Goal: Information Seeking & Learning: Learn about a topic

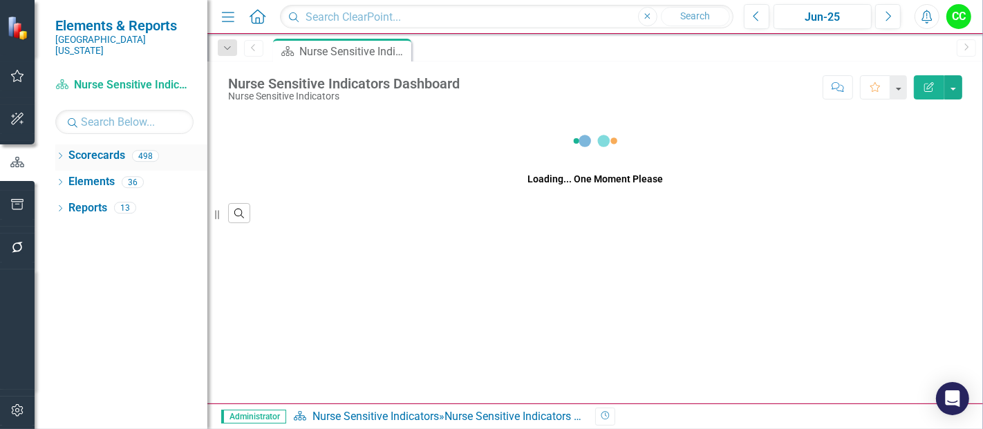
click at [61, 154] on icon "Dropdown" at bounding box center [60, 158] width 10 height 8
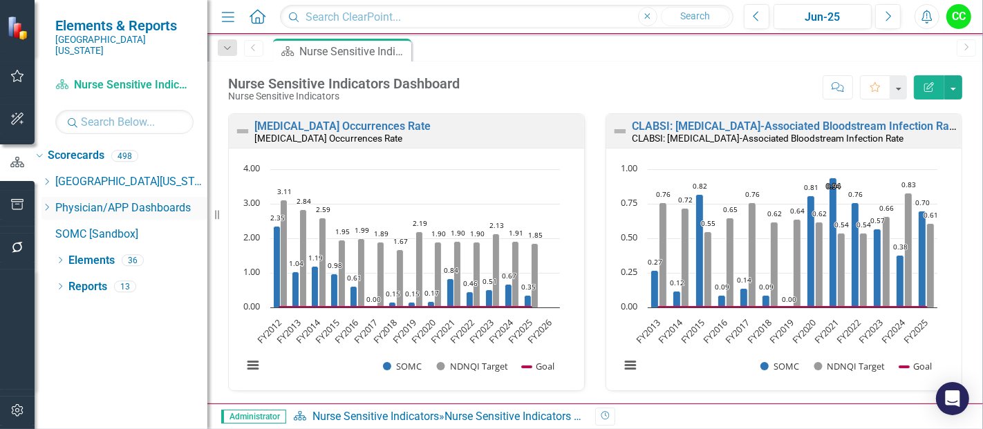
click at [52, 203] on icon "Dropdown" at bounding box center [46, 207] width 10 height 8
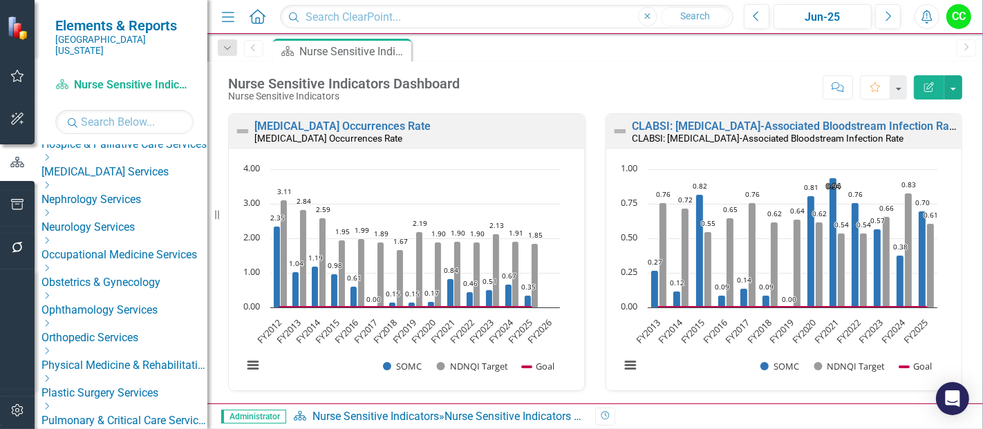
scroll to position [413, 0]
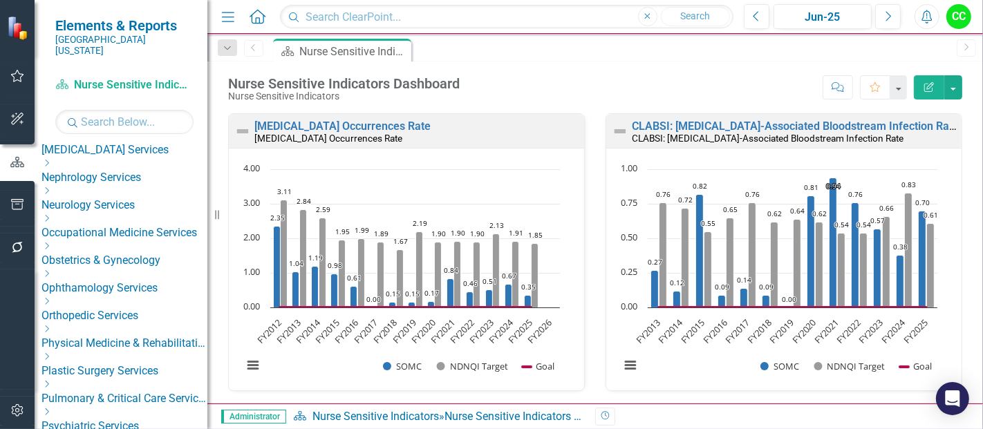
click at [52, 242] on icon "Dropdown" at bounding box center [46, 246] width 10 height 8
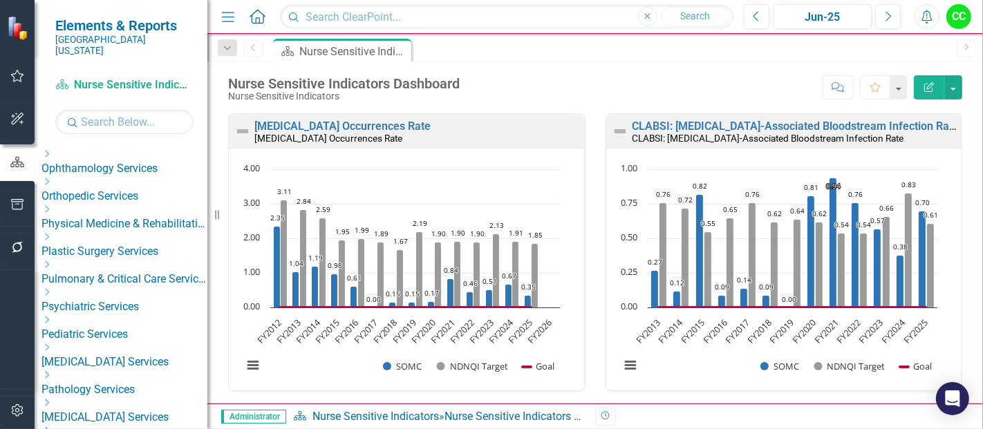
scroll to position [702, 0]
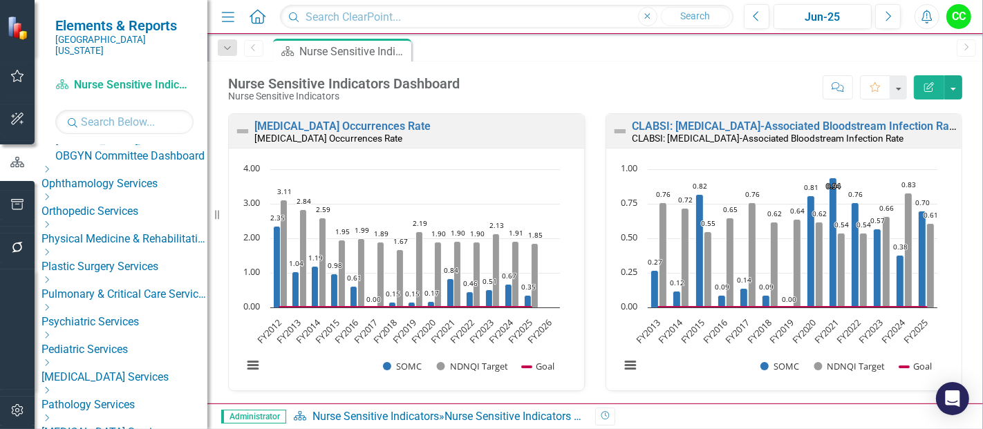
click at [141, 165] on link "OBGYN Committee Dashboard" at bounding box center [131, 157] width 152 height 16
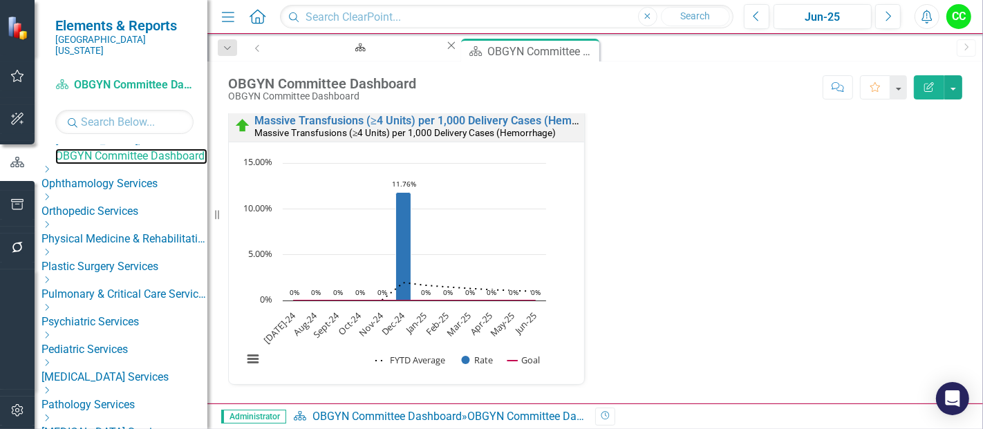
scroll to position [602, 0]
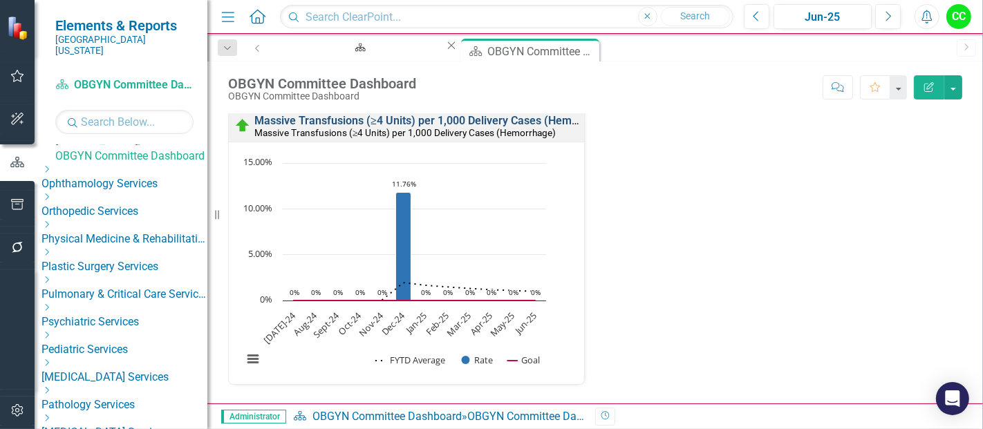
click at [517, 127] on link "Massive Transfusions (≥4 Units) per 1,000 Delivery Cases (Hemorrhage)" at bounding box center [435, 120] width 361 height 13
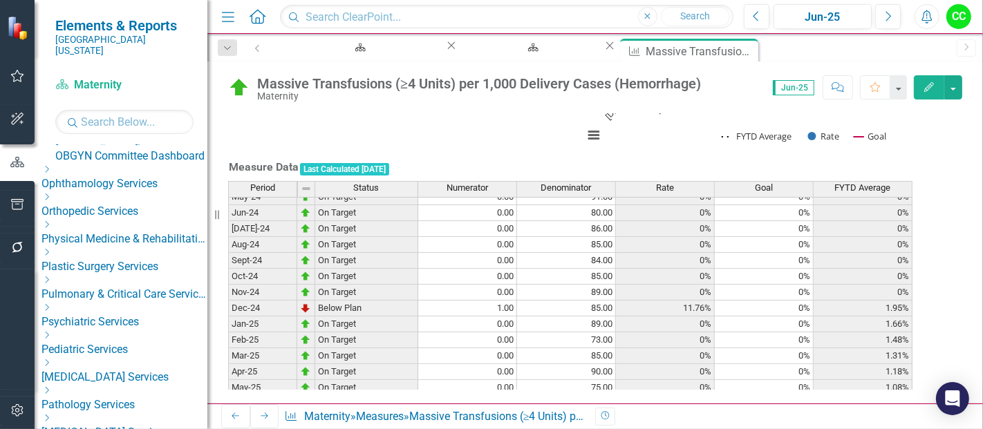
scroll to position [344, 0]
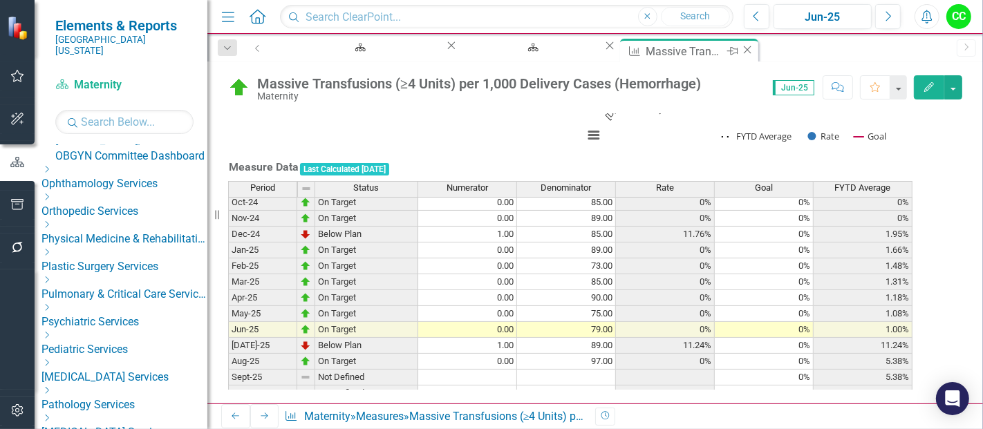
click at [741, 55] on icon "Close" at bounding box center [748, 49] width 14 height 11
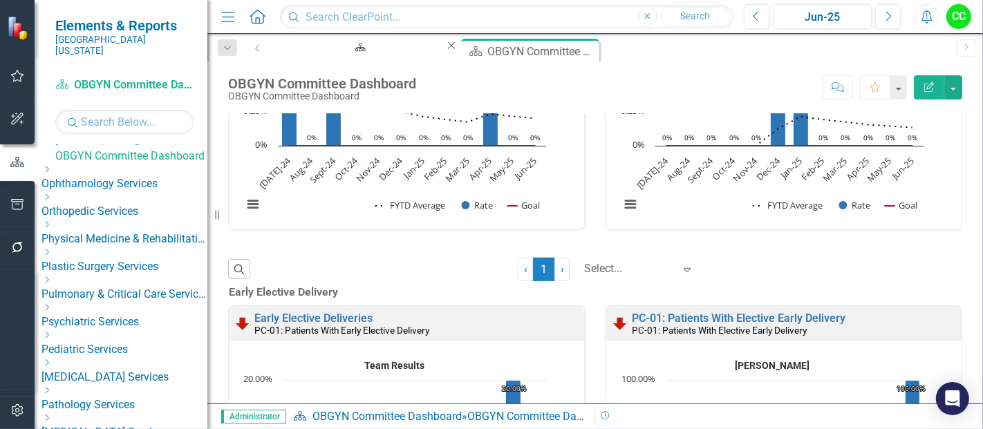
scroll to position [3881, 0]
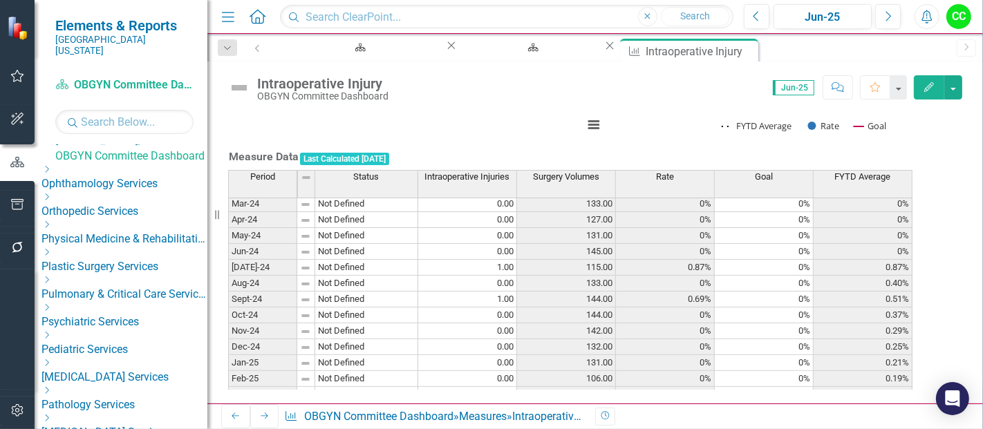
scroll to position [331, 0]
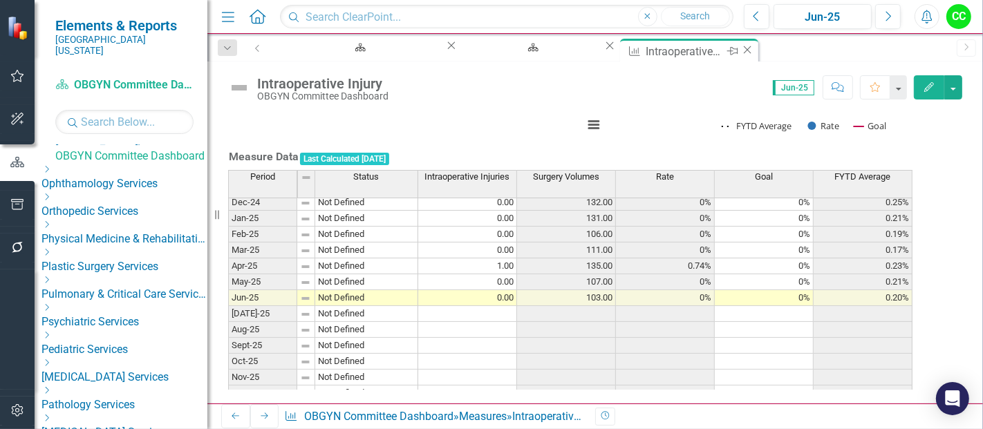
click at [741, 48] on icon "Close" at bounding box center [748, 49] width 14 height 11
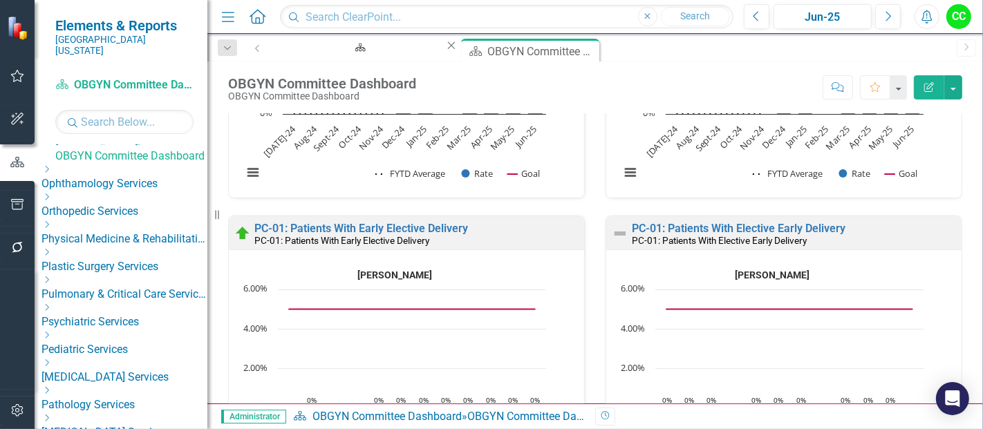
scroll to position [4280, 0]
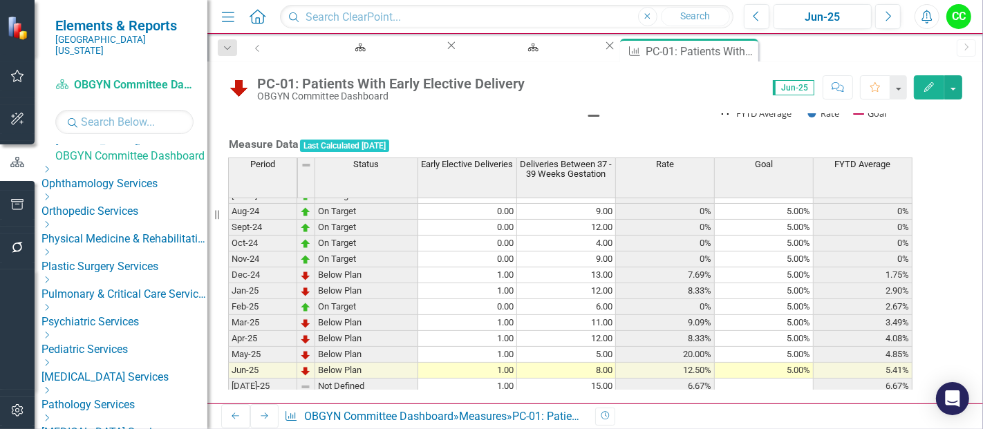
scroll to position [399, 0]
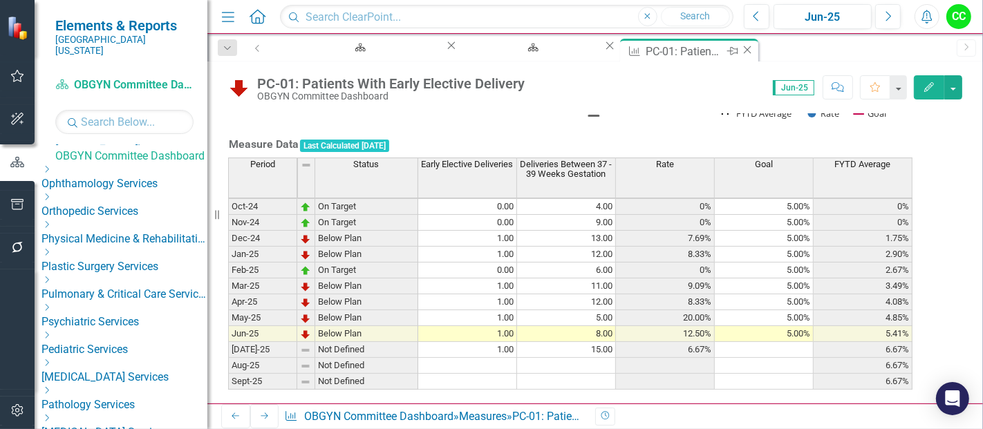
click at [741, 52] on icon "Close" at bounding box center [748, 49] width 14 height 11
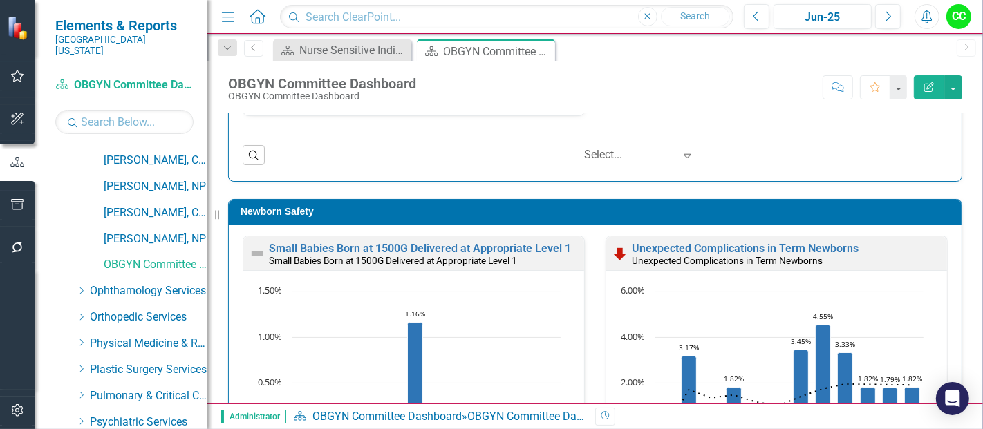
scroll to position [8681, 0]
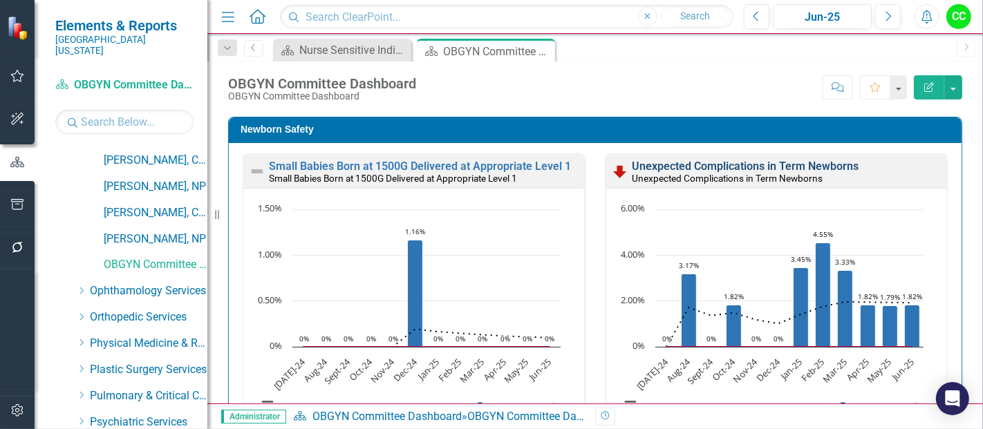
click at [778, 160] on link "Unexpected Complications in Term Newborns" at bounding box center [745, 166] width 227 height 13
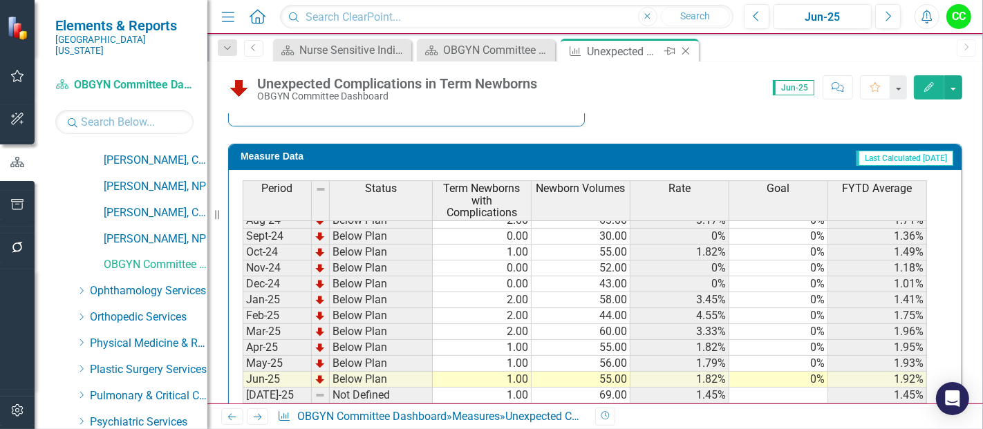
click at [688, 49] on icon "Close" at bounding box center [686, 51] width 14 height 11
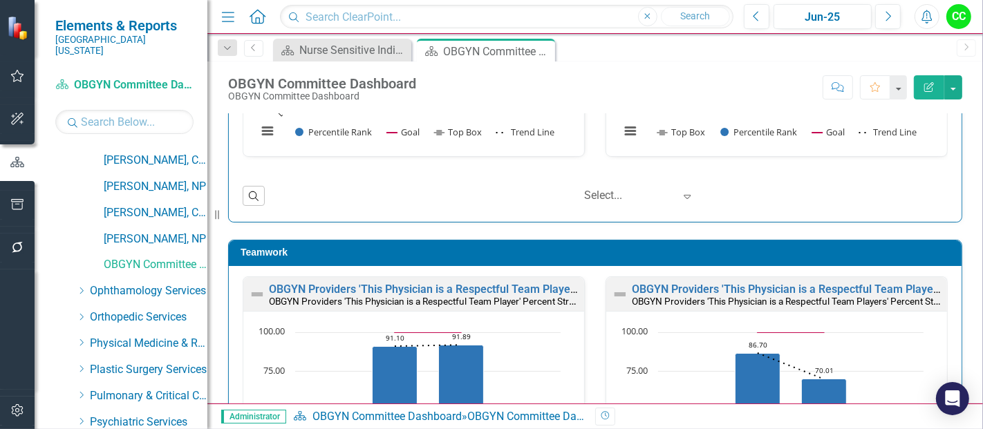
scroll to position [9349, 0]
